Goal: Task Accomplishment & Management: Complete application form

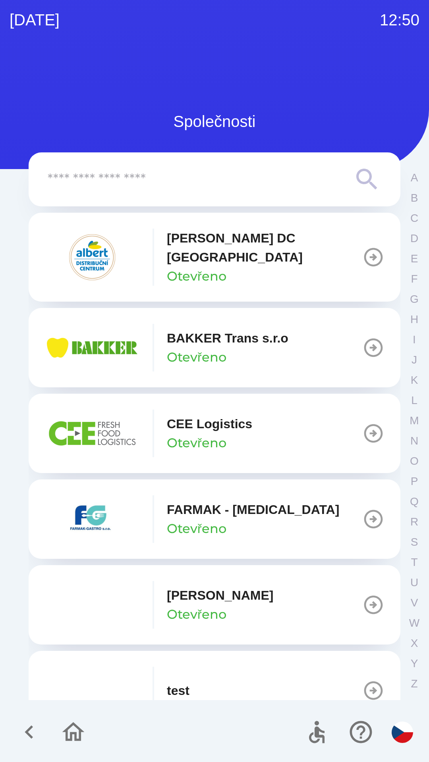
click at [241, 248] on p "[PERSON_NAME] DC [GEOGRAPHIC_DATA]" at bounding box center [264, 248] width 195 height 38
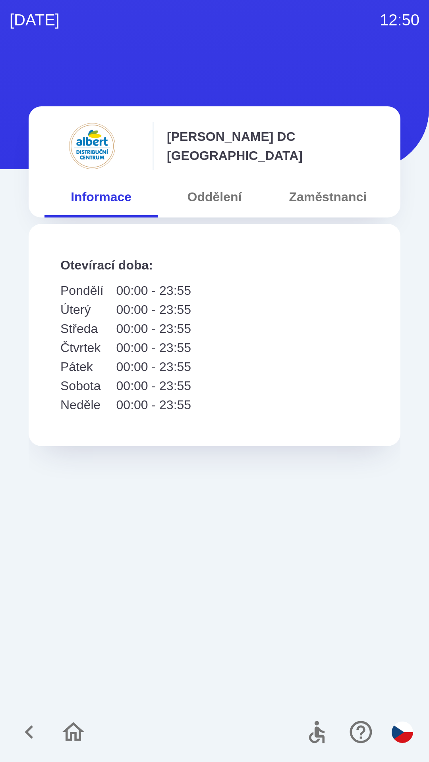
click at [225, 191] on button "Oddělení" at bounding box center [214, 197] width 113 height 29
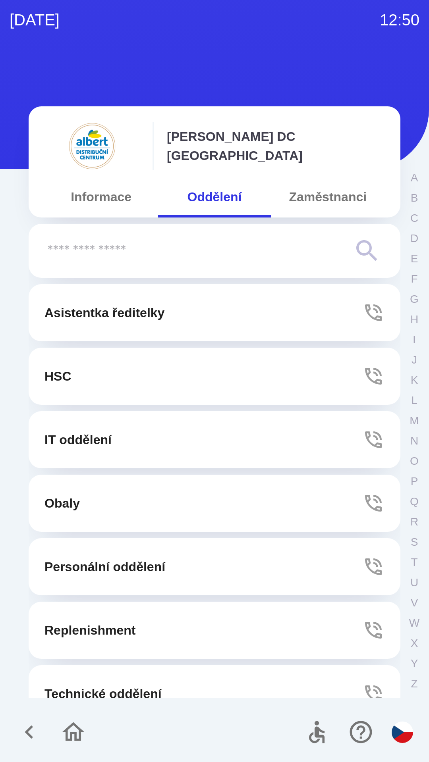
click at [324, 194] on button "Zaměstnanci" at bounding box center [327, 197] width 113 height 29
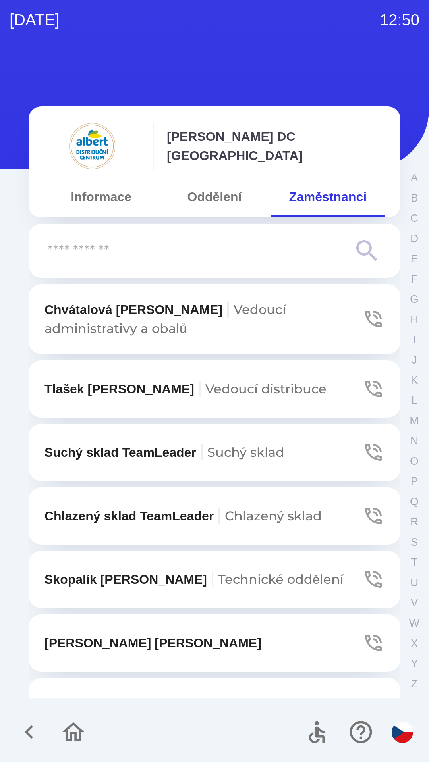
click at [167, 245] on input "text" at bounding box center [199, 251] width 302 height 22
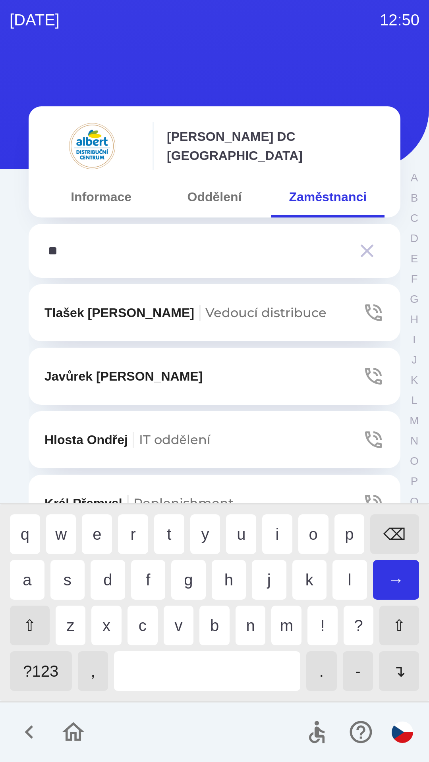
click at [94, 532] on div "e" at bounding box center [97, 534] width 30 height 40
type input "***"
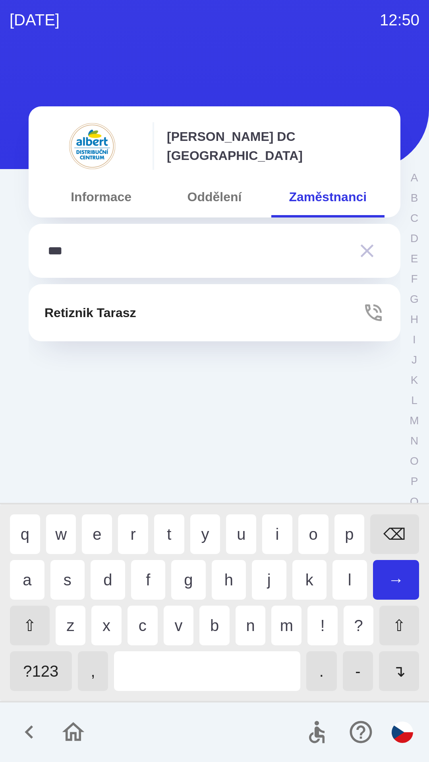
click at [169, 525] on div "t" at bounding box center [169, 534] width 30 height 40
click at [168, 310] on button "Retiznik Tarasz" at bounding box center [214, 312] width 371 height 57
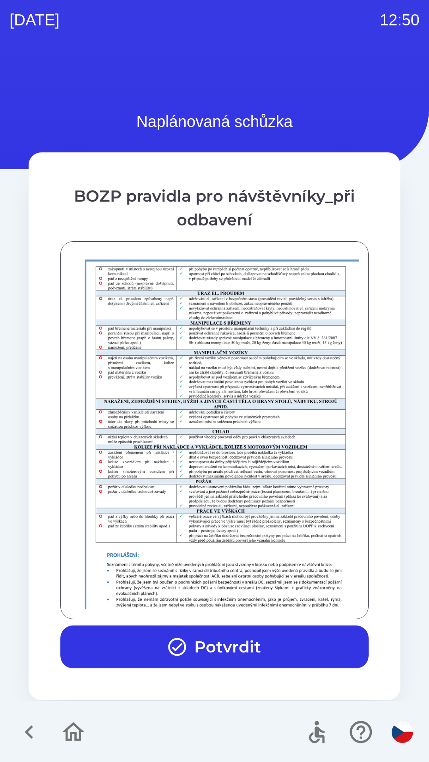
scroll to position [557, 0]
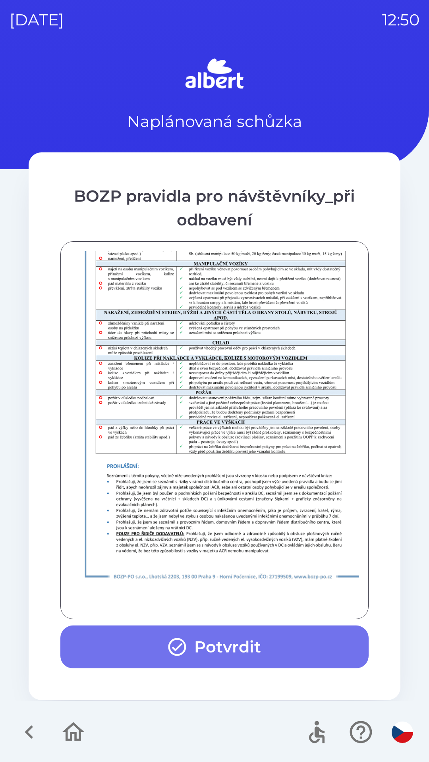
click at [217, 655] on button "Potvrdit" at bounding box center [214, 646] width 308 height 43
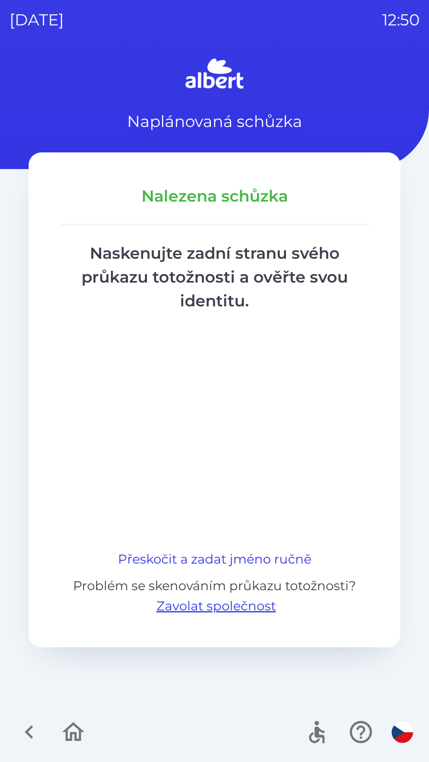
click at [223, 557] on button "Přeskočit a zadat jméno ručně" at bounding box center [215, 559] width 200 height 19
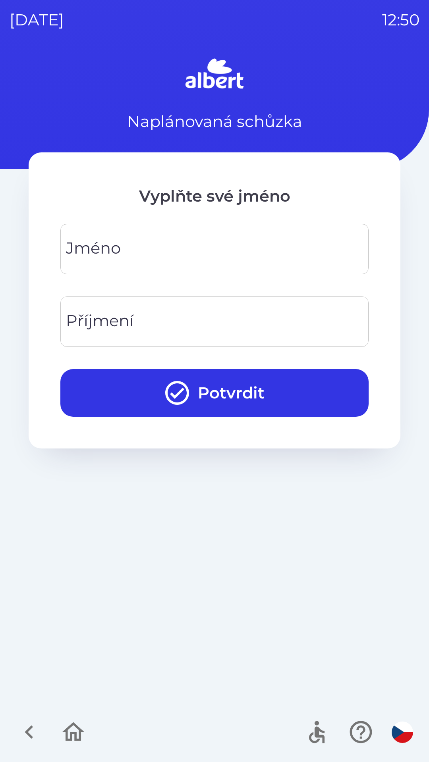
click at [184, 248] on input "Jméno" at bounding box center [214, 248] width 289 height 31
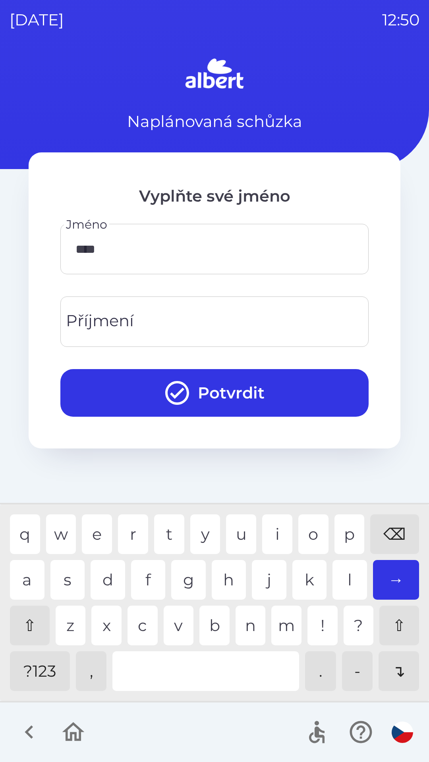
click at [28, 582] on div "a" at bounding box center [27, 580] width 35 height 40
click at [77, 579] on div "s" at bounding box center [67, 580] width 35 height 40
type input "******"
click at [63, 621] on div "z" at bounding box center [71, 626] width 30 height 40
click at [146, 313] on input "Příjmení" at bounding box center [214, 321] width 289 height 31
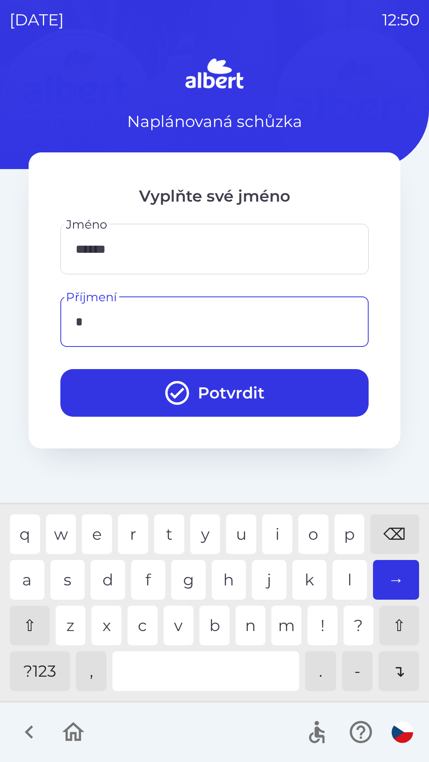
click at [129, 535] on div "r" at bounding box center [133, 534] width 30 height 40
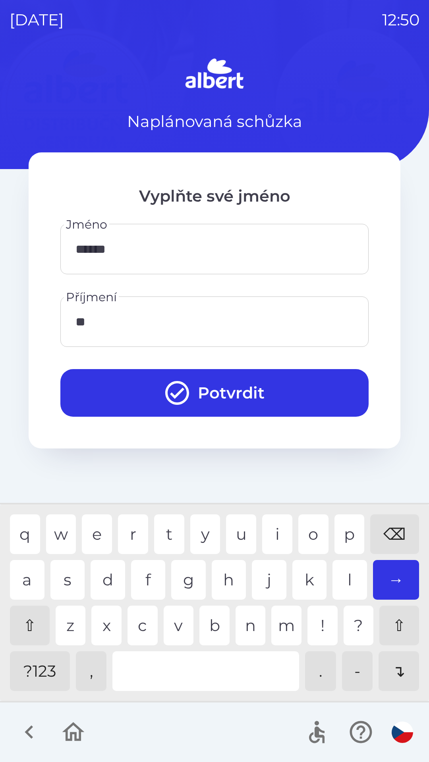
click at [94, 528] on div "e" at bounding box center [97, 534] width 30 height 40
click at [280, 533] on div "i" at bounding box center [277, 534] width 30 height 40
click at [275, 516] on div "i" at bounding box center [277, 534] width 30 height 40
type input "********"
click at [314, 575] on div "k" at bounding box center [309, 580] width 35 height 40
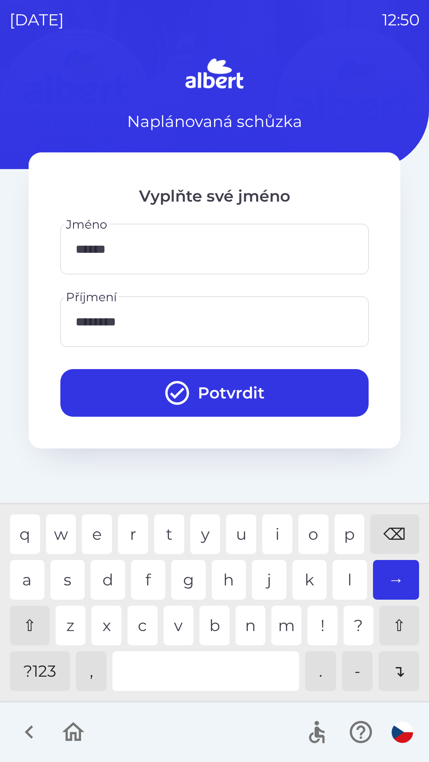
click at [258, 390] on button "Potvrdit" at bounding box center [214, 393] width 308 height 48
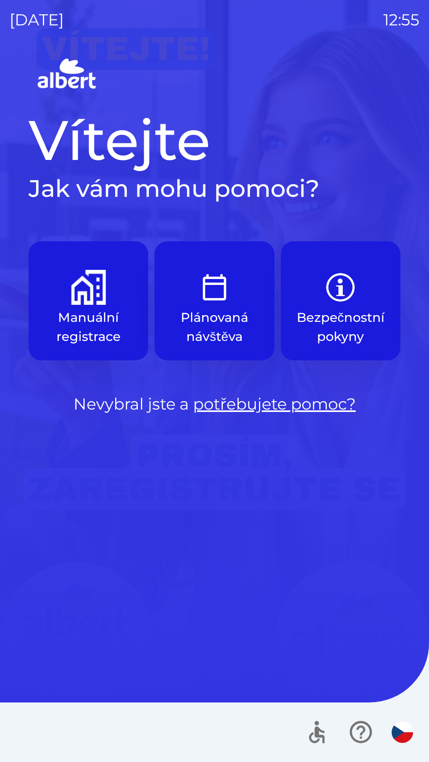
click at [98, 300] on img "button" at bounding box center [88, 287] width 35 height 35
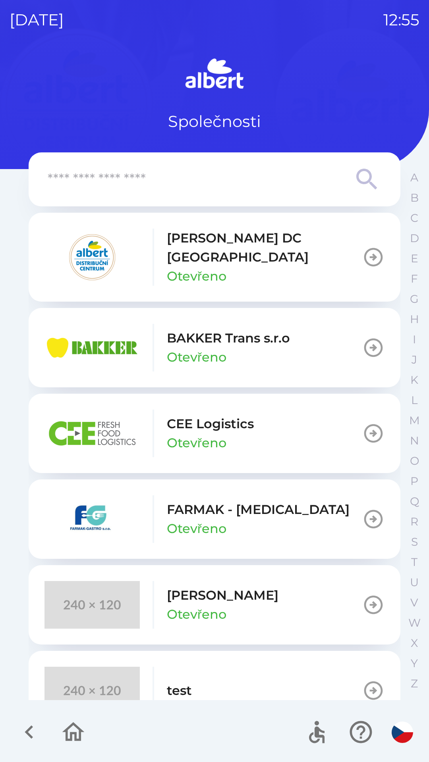
click at [213, 420] on p "CEE Logistics" at bounding box center [210, 423] width 87 height 19
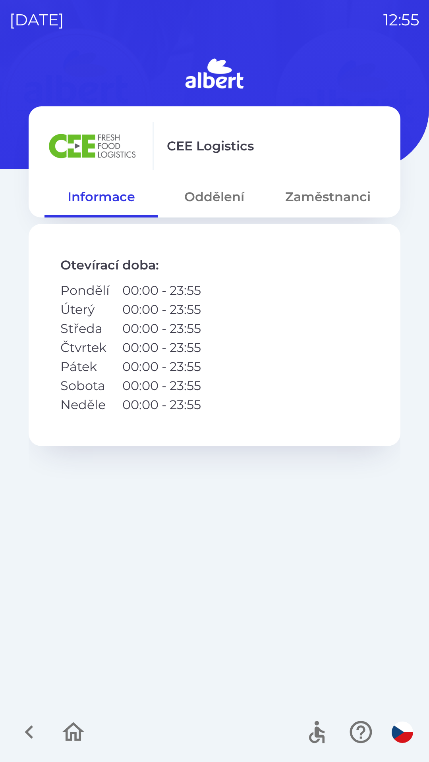
click at [230, 195] on button "Oddělení" at bounding box center [214, 197] width 113 height 29
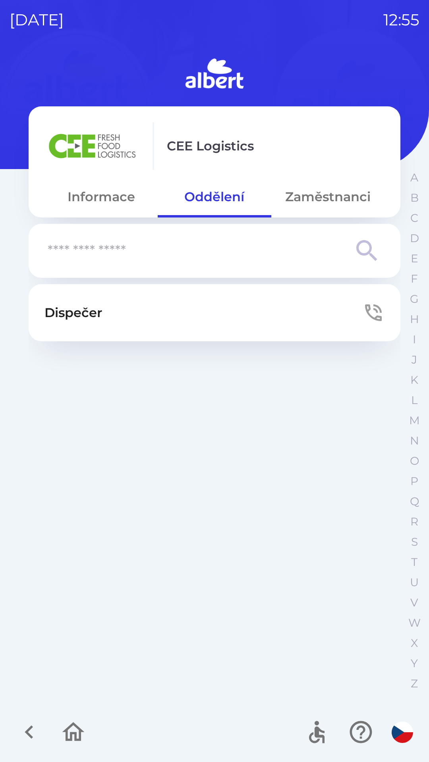
click at [310, 192] on button "Zaměstnanci" at bounding box center [327, 197] width 113 height 29
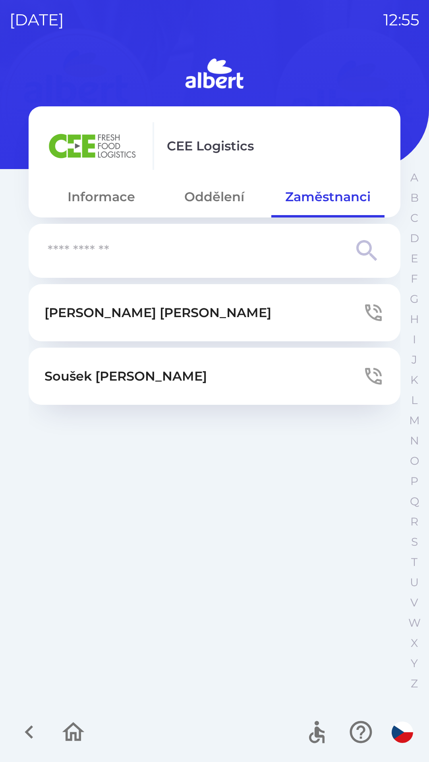
click at [210, 202] on button "Oddělení" at bounding box center [214, 197] width 113 height 29
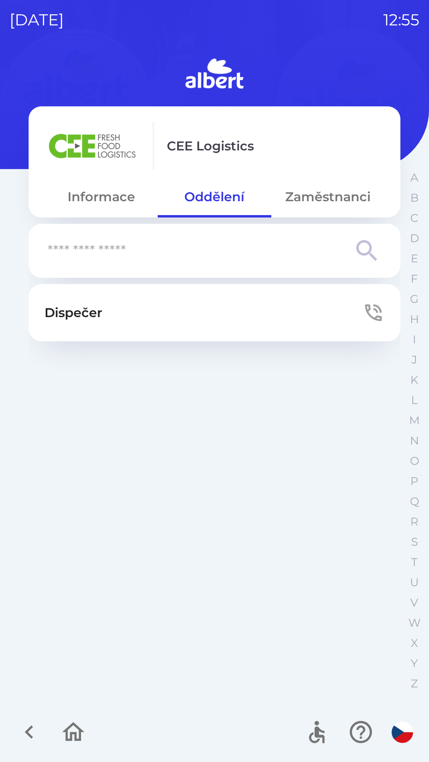
click at [191, 311] on button "Dispečer" at bounding box center [214, 312] width 371 height 57
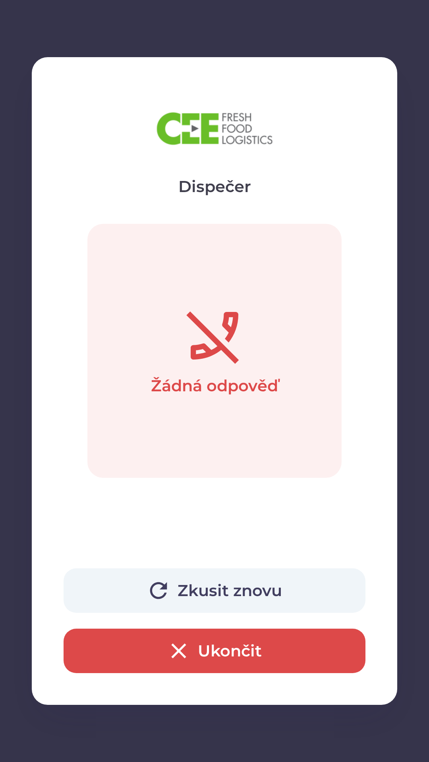
click at [237, 654] on button "Ukončit" at bounding box center [215, 651] width 302 height 44
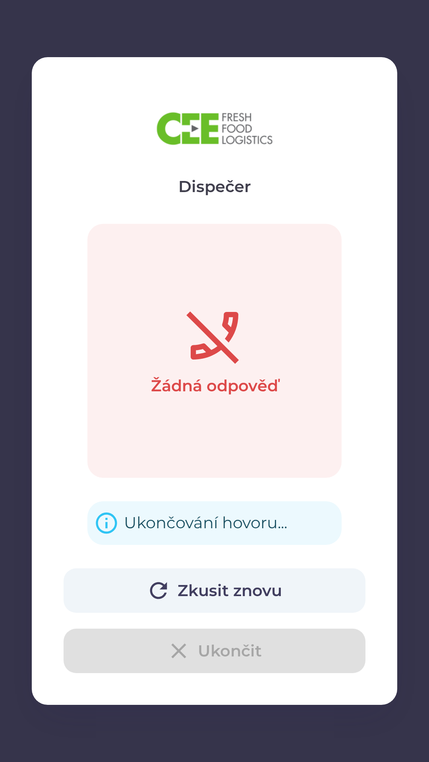
click at [261, 649] on div "Zkusit znovu Ukončit" at bounding box center [215, 620] width 302 height 105
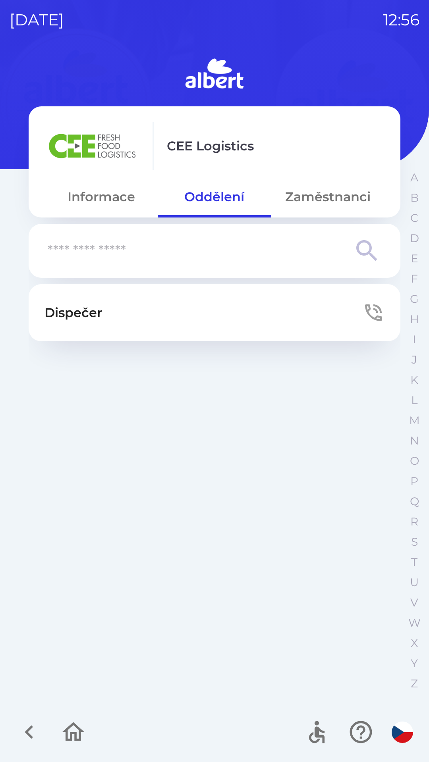
click at [179, 307] on button "Dispečer" at bounding box center [214, 312] width 371 height 57
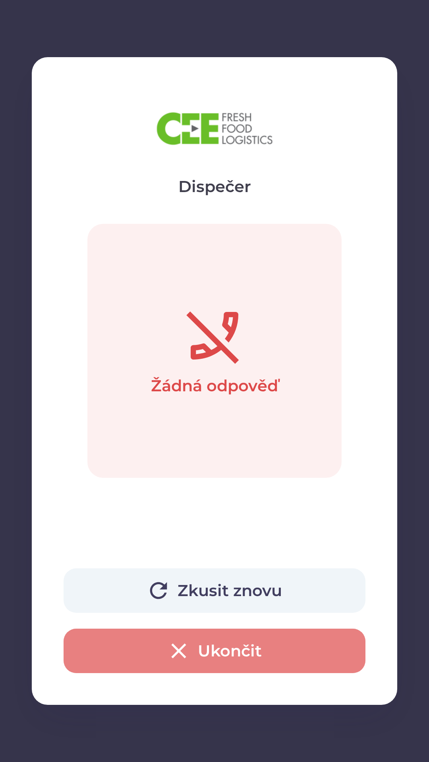
click at [259, 642] on button "Ukončit" at bounding box center [215, 651] width 302 height 44
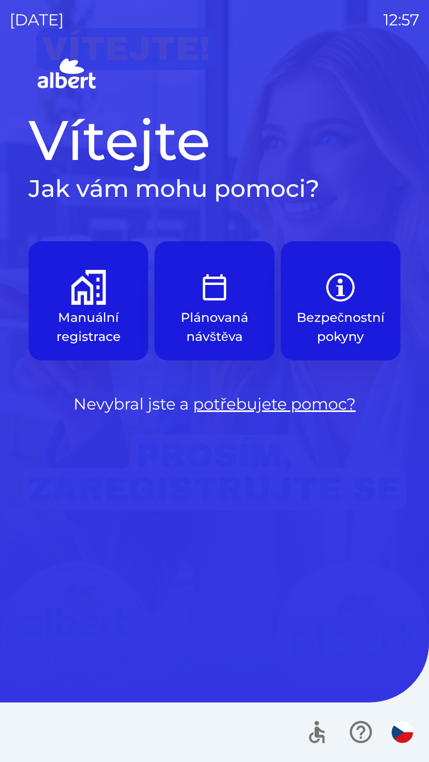
click at [83, 300] on img "button" at bounding box center [88, 287] width 35 height 35
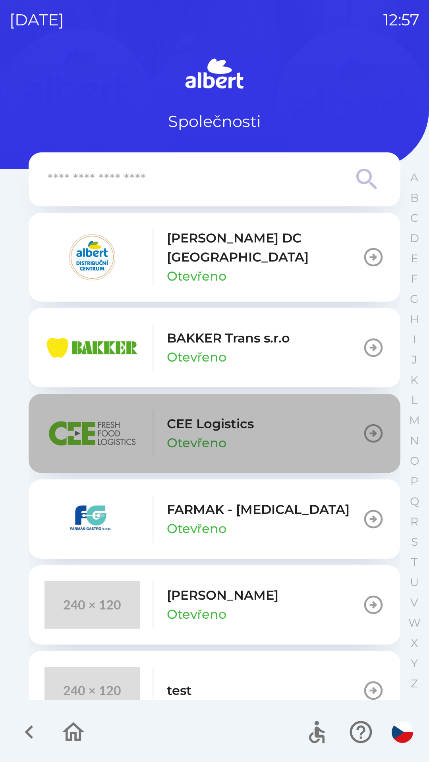
click at [216, 433] on p "Otevřeno" at bounding box center [197, 442] width 60 height 19
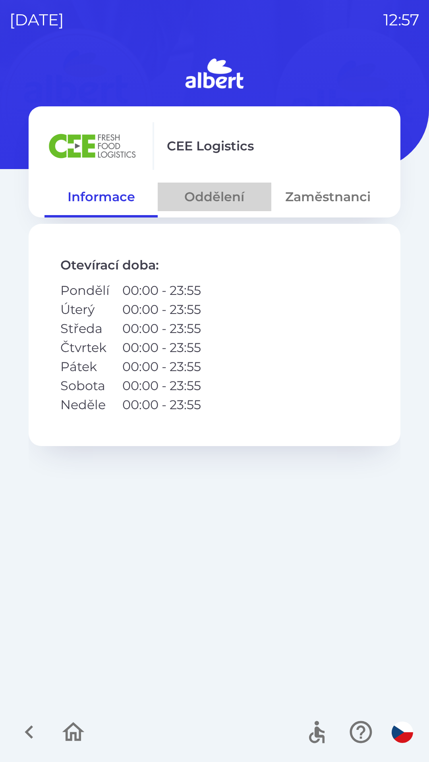
click at [211, 201] on button "Oddělení" at bounding box center [214, 197] width 113 height 29
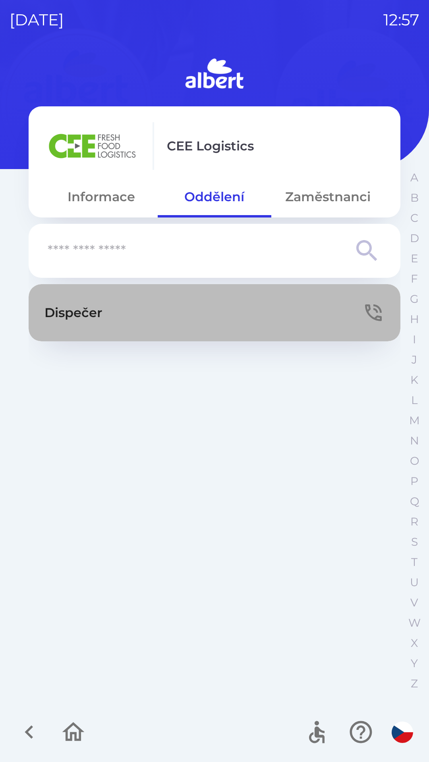
click at [177, 315] on button "Dispečer" at bounding box center [214, 312] width 371 height 57
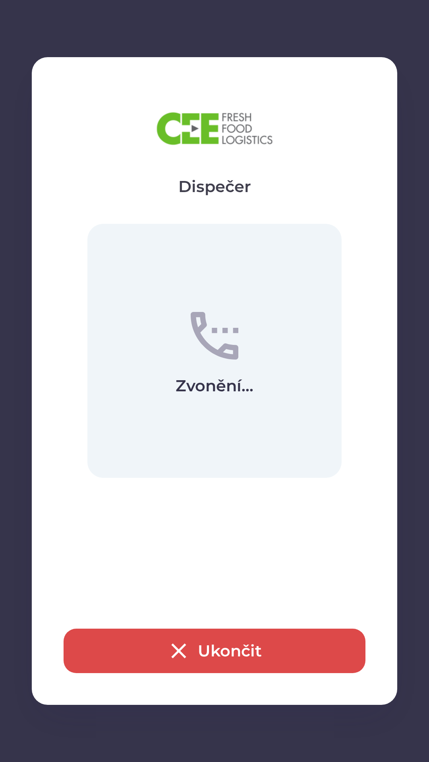
click at [227, 646] on button "Ukončit" at bounding box center [215, 651] width 302 height 44
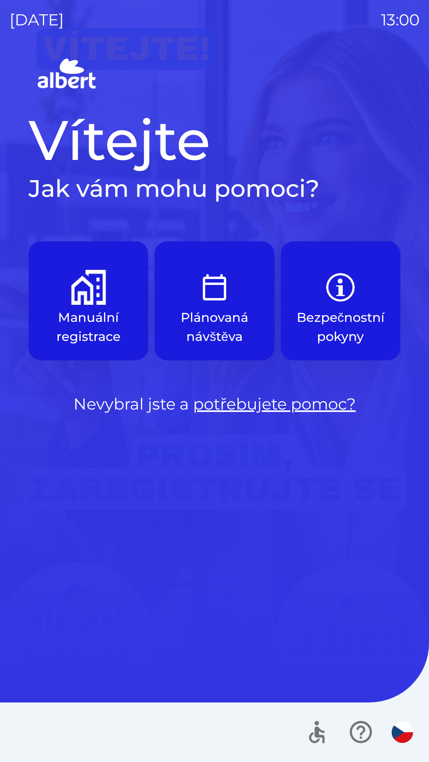
click at [87, 316] on p "Manuální registrace" at bounding box center [88, 327] width 81 height 38
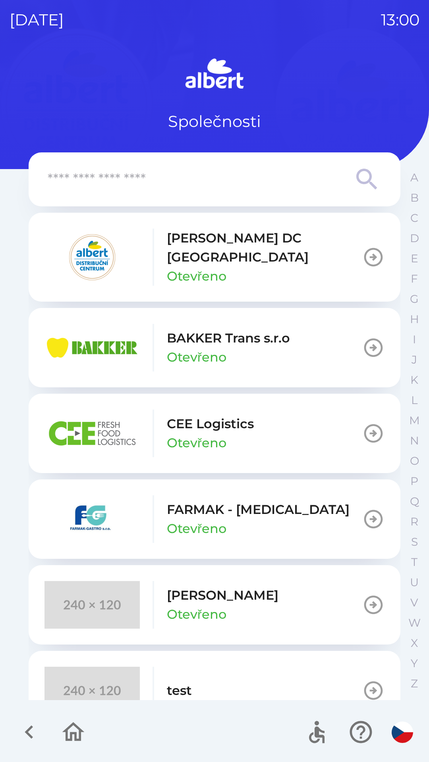
scroll to position [21, 0]
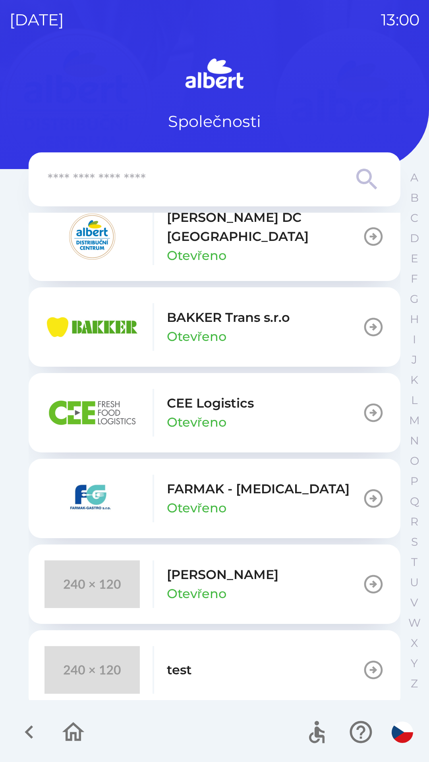
click at [207, 584] on p "Otevřeno" at bounding box center [197, 593] width 60 height 19
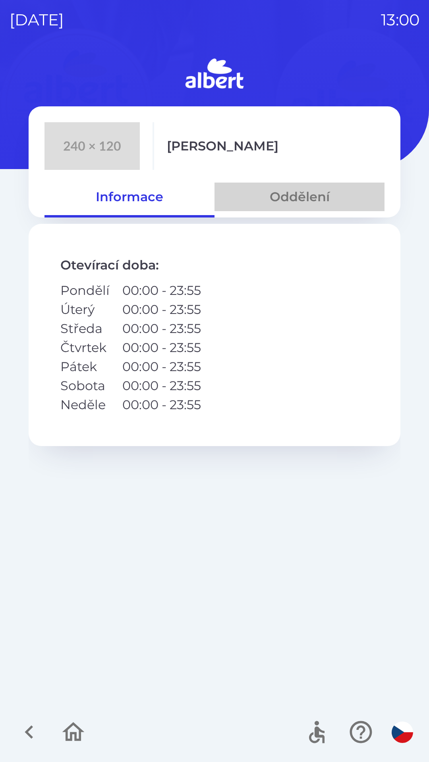
click at [312, 193] on button "Oddělení" at bounding box center [299, 197] width 170 height 29
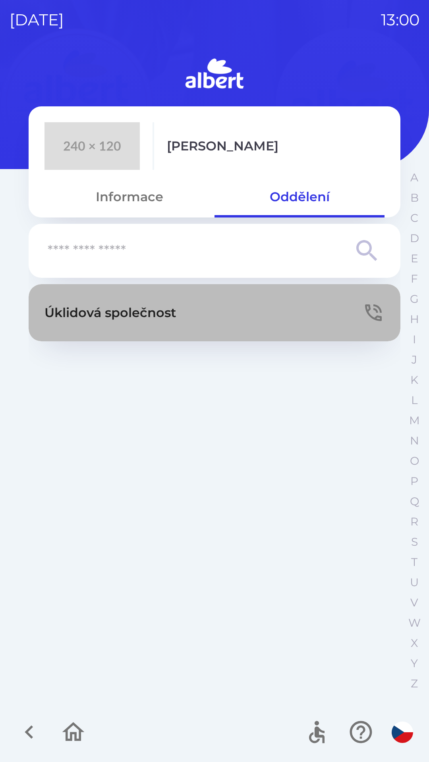
click at [167, 308] on p "Úklidová společnost" at bounding box center [110, 312] width 132 height 19
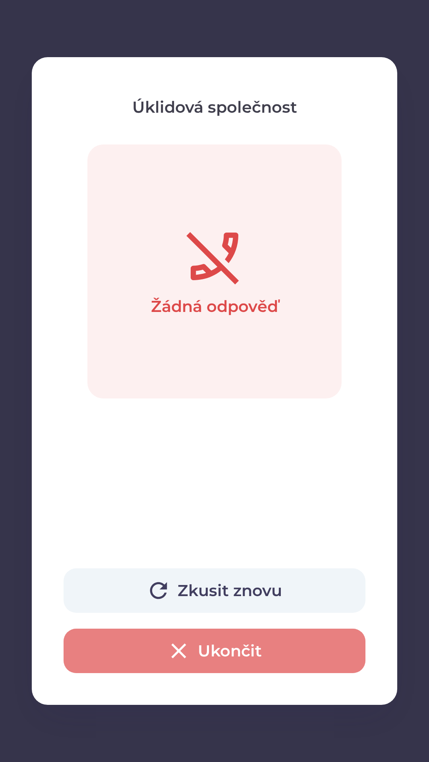
click at [249, 647] on button "Ukončit" at bounding box center [215, 651] width 302 height 44
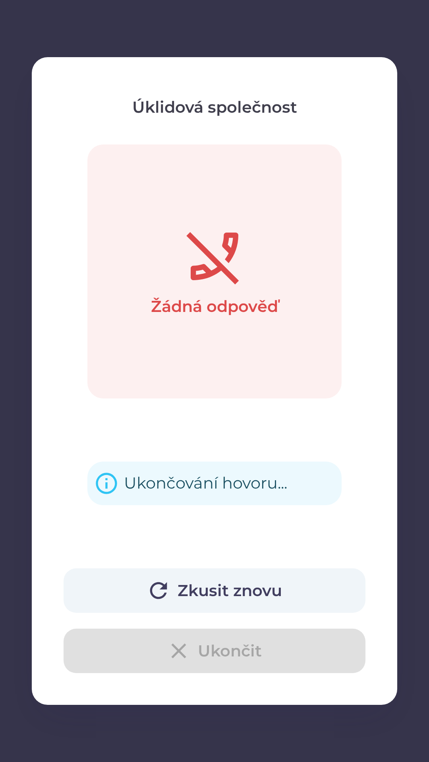
click at [262, 585] on button "Zkusit znovu" at bounding box center [215, 590] width 302 height 44
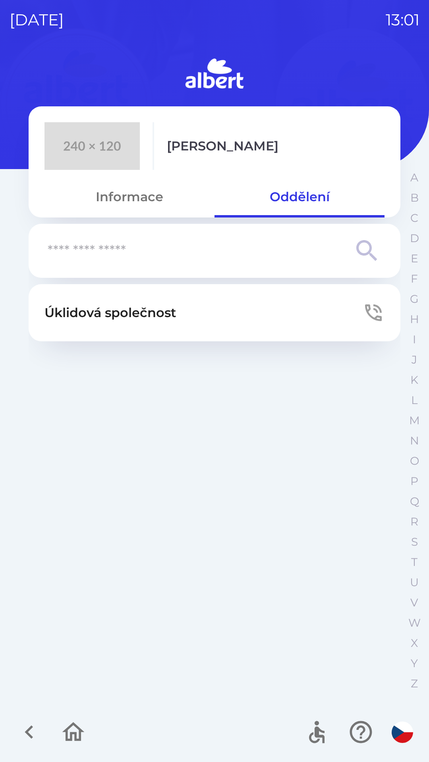
click at [177, 307] on button "Úklidová společnost" at bounding box center [214, 312] width 371 height 57
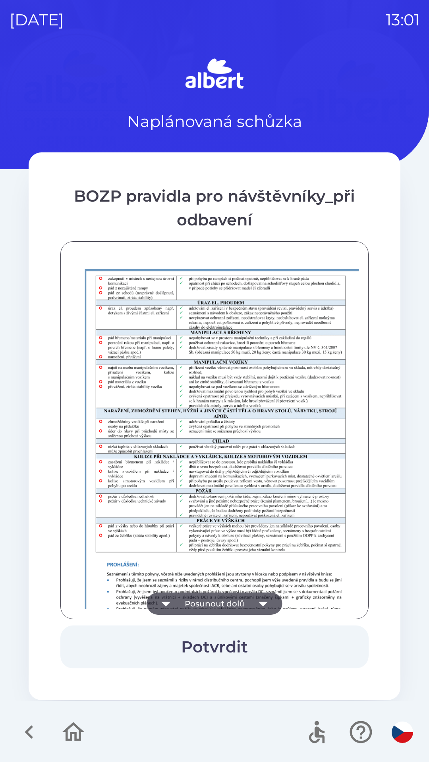
scroll to position [557, 0]
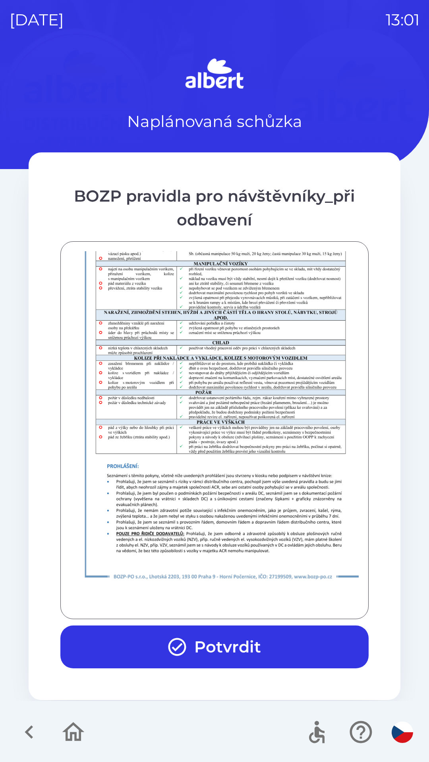
click at [251, 649] on button "Potvrdit" at bounding box center [214, 646] width 308 height 43
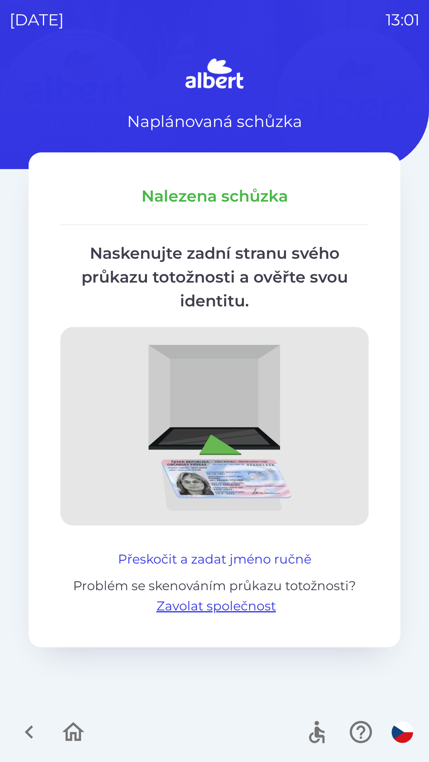
click at [267, 558] on button "Přeskočit a zadat jméno ručně" at bounding box center [215, 559] width 200 height 19
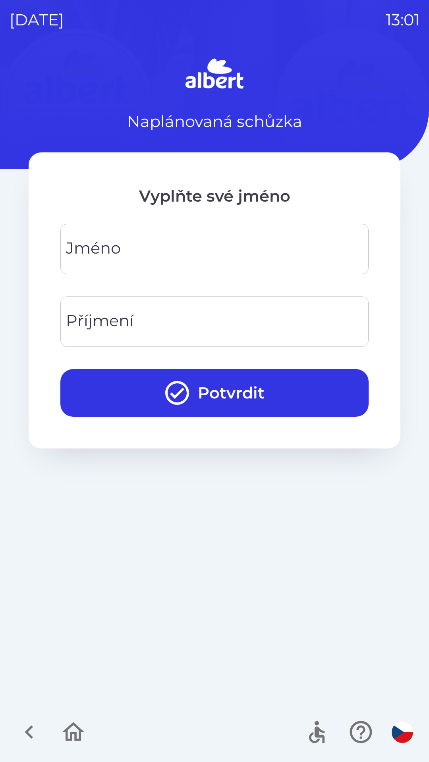
click at [86, 251] on div "[PERSON_NAME]" at bounding box center [214, 249] width 308 height 50
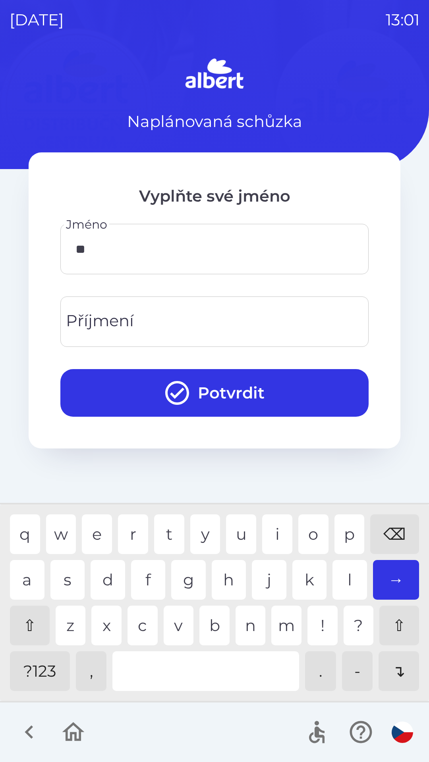
click at [250, 625] on div "n" at bounding box center [250, 626] width 30 height 40
click at [62, 582] on div "s" at bounding box center [67, 580] width 35 height 40
click at [272, 534] on div "i" at bounding box center [277, 534] width 30 height 40
type input "*********"
click at [82, 323] on div "Příjmení Příjmení" at bounding box center [214, 321] width 308 height 50
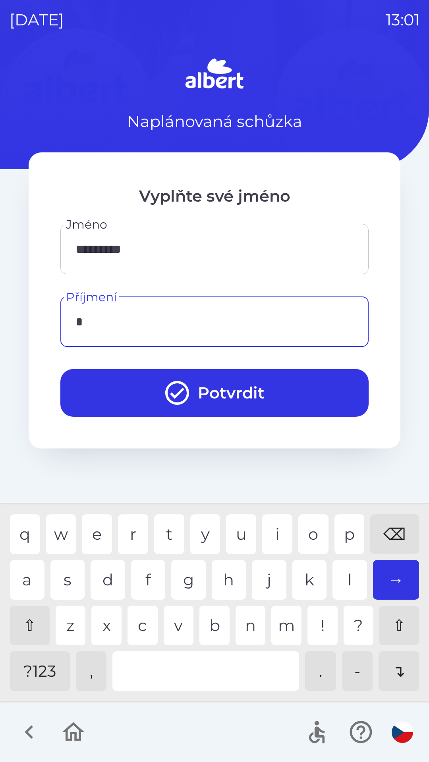
click at [306, 575] on div "k" at bounding box center [309, 580] width 35 height 40
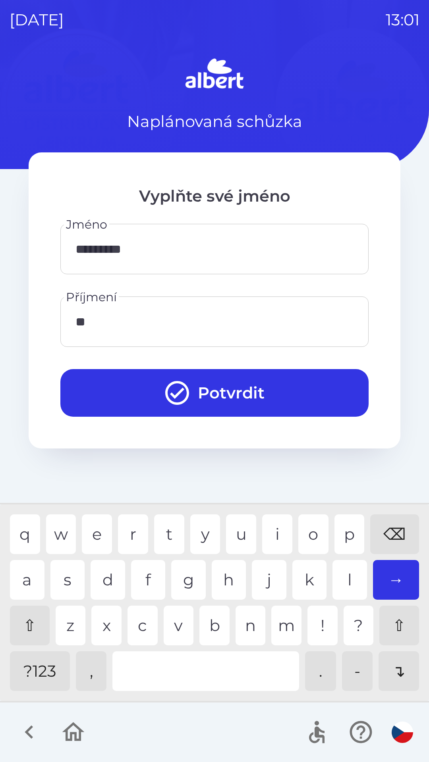
click at [308, 541] on div "o" at bounding box center [313, 534] width 30 height 40
click at [348, 591] on div "l" at bounding box center [349, 580] width 35 height 40
type input "******"
click at [126, 528] on div "r" at bounding box center [133, 534] width 30 height 40
click at [223, 403] on button "Potvrdit" at bounding box center [214, 393] width 308 height 48
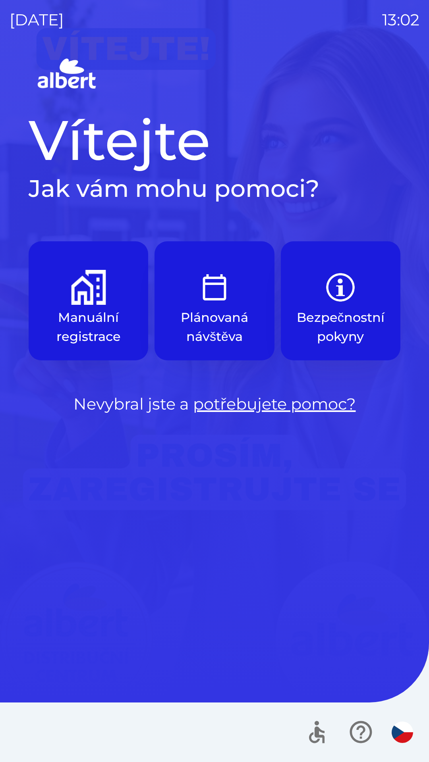
click at [90, 292] on img "button" at bounding box center [88, 287] width 35 height 35
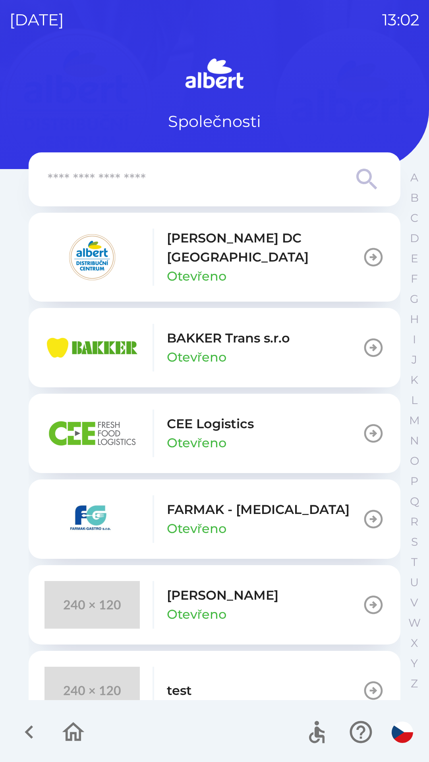
click at [199, 421] on p "CEE Logistics" at bounding box center [210, 423] width 87 height 19
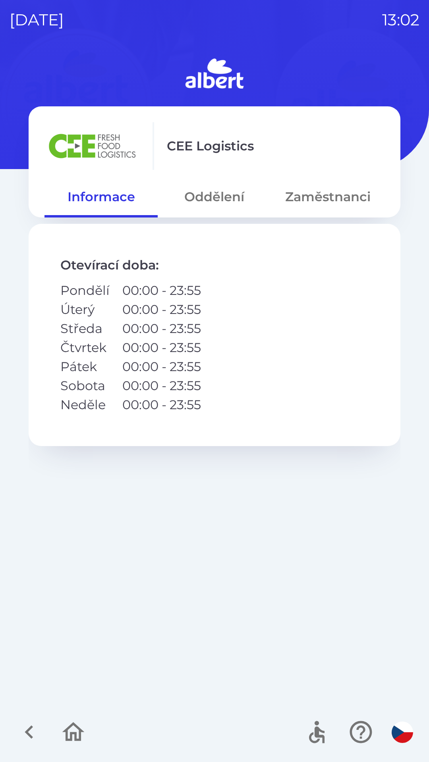
click at [216, 189] on button "Oddělení" at bounding box center [214, 197] width 113 height 29
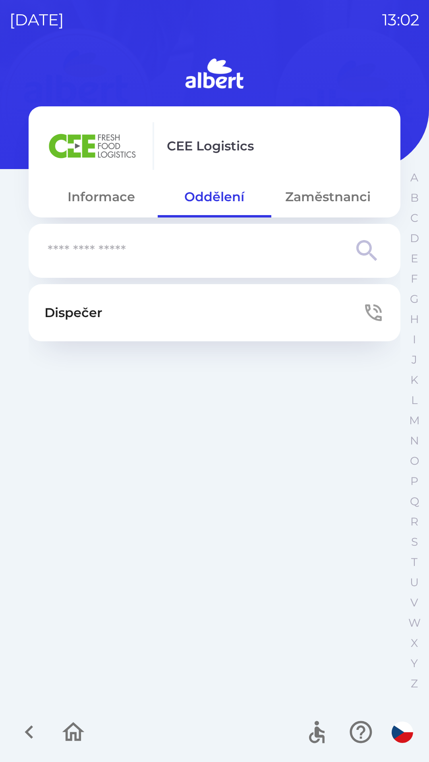
click at [170, 306] on button "Dispečer" at bounding box center [214, 312] width 371 height 57
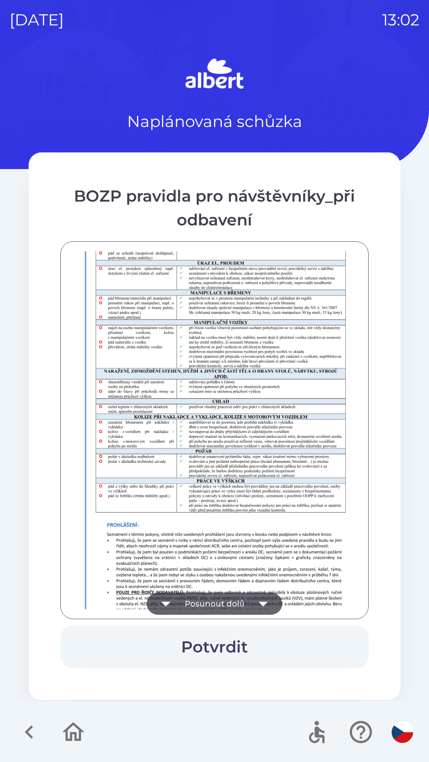
scroll to position [557, 0]
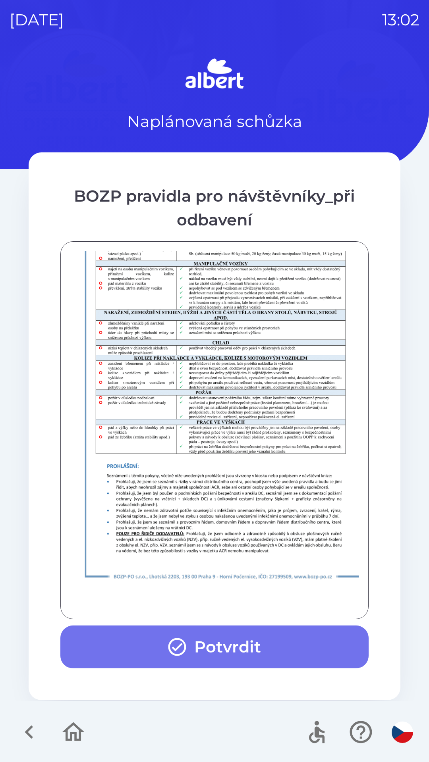
click at [185, 639] on icon "button" at bounding box center [176, 646] width 21 height 21
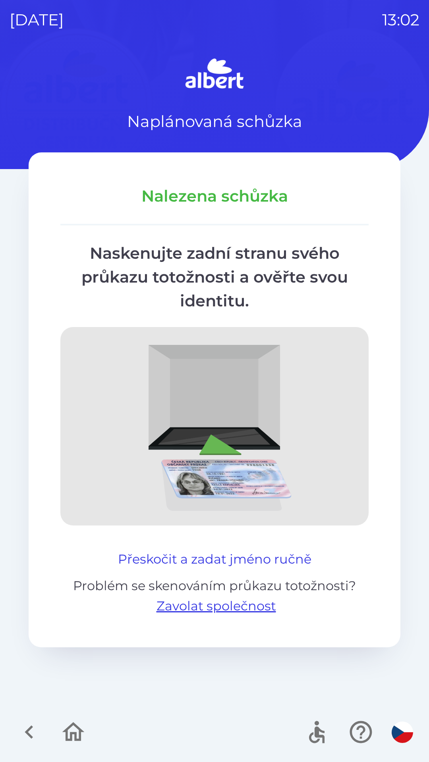
click at [185, 551] on button "Přeskočit a zadat jméno ručně" at bounding box center [215, 559] width 200 height 19
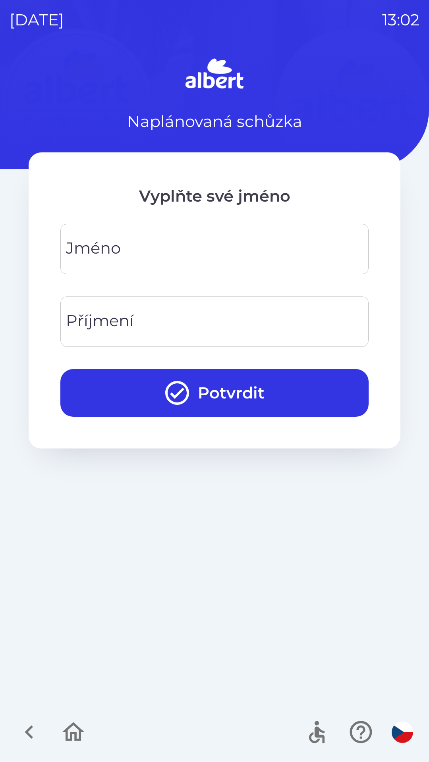
click at [102, 245] on div "[PERSON_NAME]" at bounding box center [214, 249] width 308 height 50
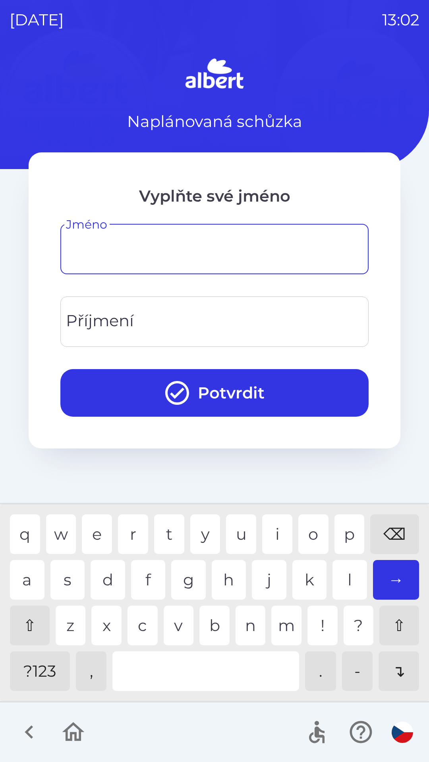
click at [129, 326] on div "Příjmení Příjmení" at bounding box center [214, 321] width 308 height 50
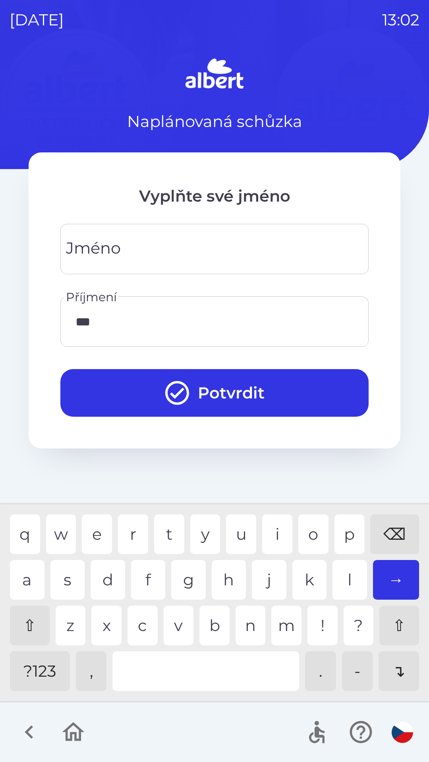
click at [176, 632] on div "v" at bounding box center [179, 626] width 30 height 40
click at [276, 532] on div "i" at bounding box center [277, 534] width 30 height 40
type input "********"
click at [154, 245] on input "Jméno" at bounding box center [214, 248] width 289 height 31
click at [32, 568] on div "a" at bounding box center [27, 580] width 35 height 40
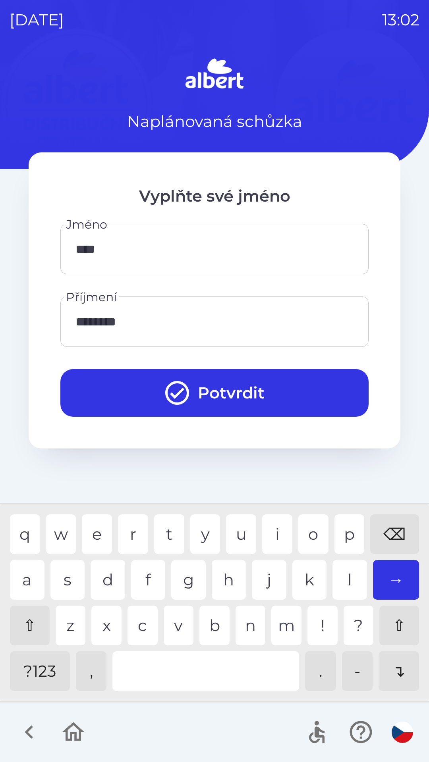
click at [166, 532] on div "t" at bounding box center [169, 534] width 30 height 40
click at [270, 522] on div "i" at bounding box center [277, 534] width 30 height 40
type input "******"
click at [237, 624] on div "n" at bounding box center [250, 626] width 30 height 40
click at [194, 389] on button "Potvrdit" at bounding box center [214, 393] width 308 height 48
